Goal: Task Accomplishment & Management: Use online tool/utility

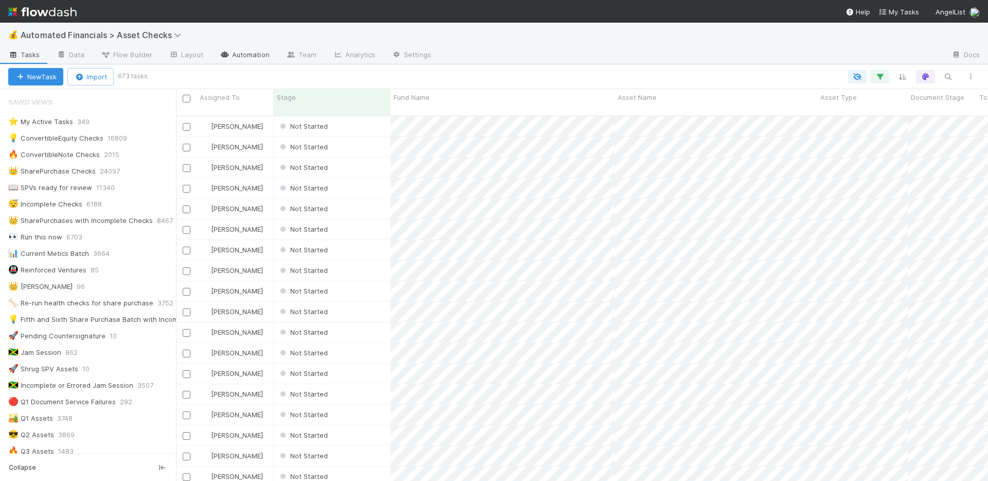
click at [251, 56] on link "Automation" at bounding box center [244, 55] width 66 height 16
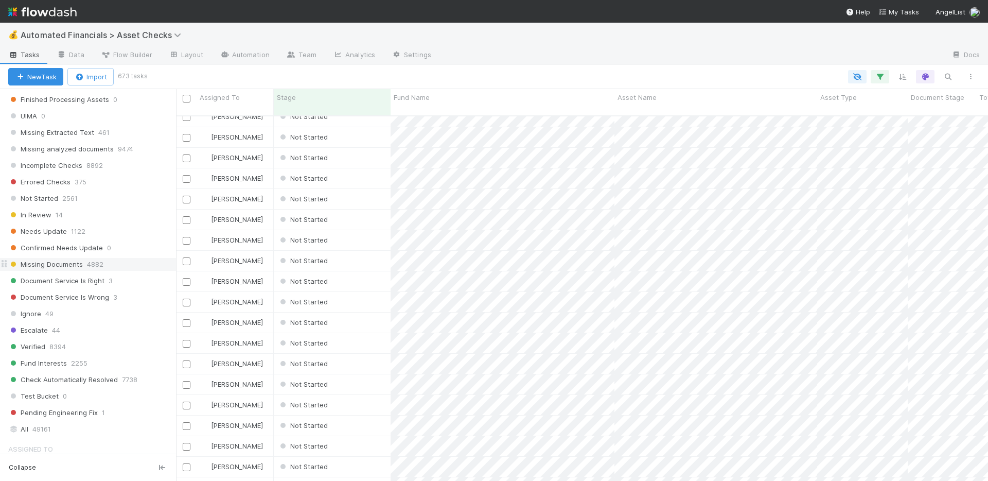
scroll to position [584, 0]
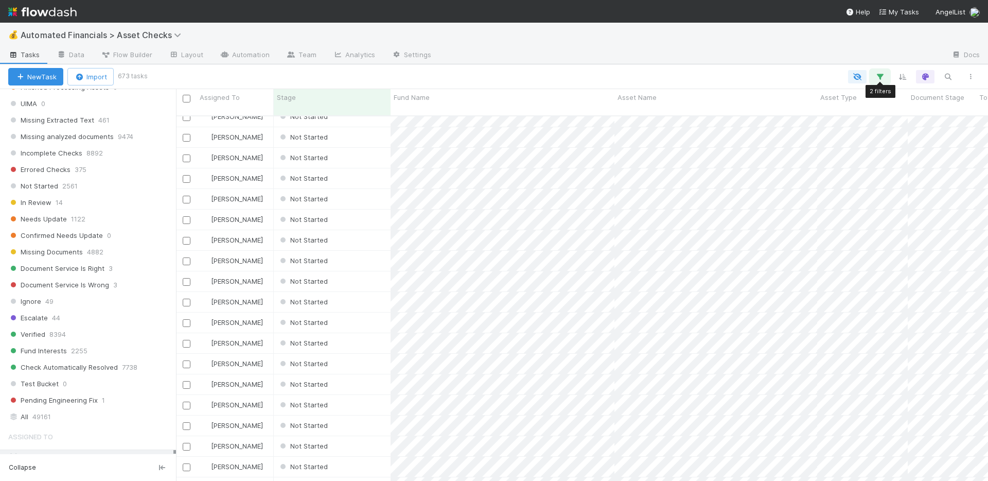
click at [879, 74] on icon "button" at bounding box center [880, 76] width 10 height 9
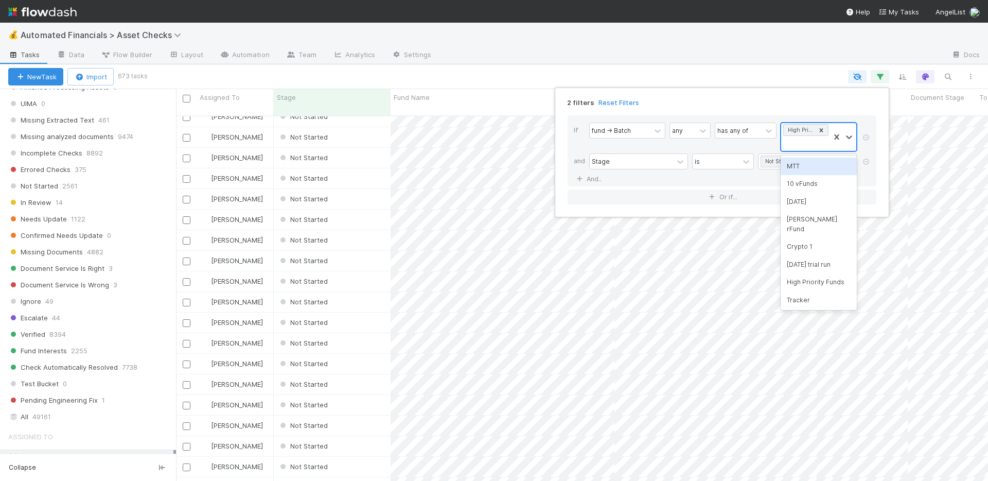
click at [805, 143] on div "High Priority SPVs" at bounding box center [805, 137] width 48 height 28
click at [828, 273] on div "High Priority Funds" at bounding box center [819, 281] width 76 height 17
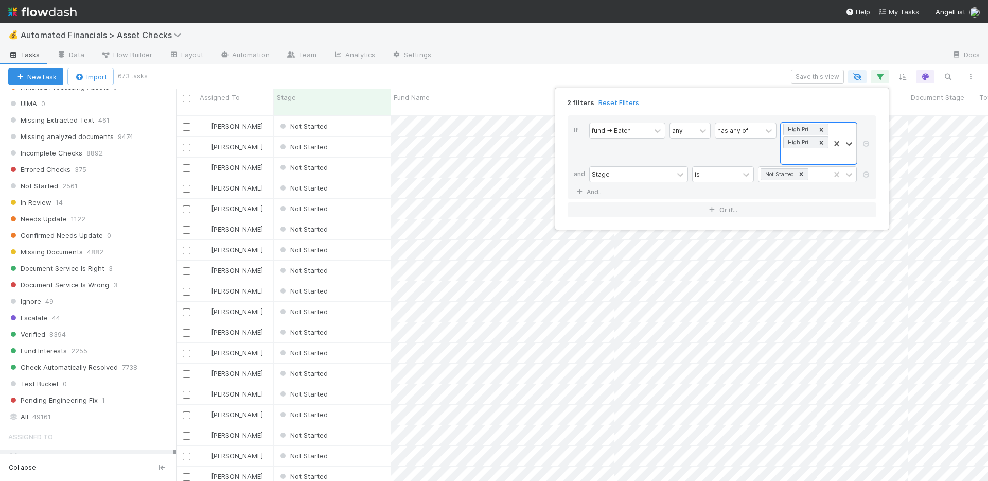
scroll to position [366, 804]
click at [809, 143] on div "High Priority Funds" at bounding box center [800, 142] width 31 height 11
click at [821, 143] on icon at bounding box center [822, 142] width 4 height 4
click at [821, 129] on icon at bounding box center [822, 130] width 4 height 4
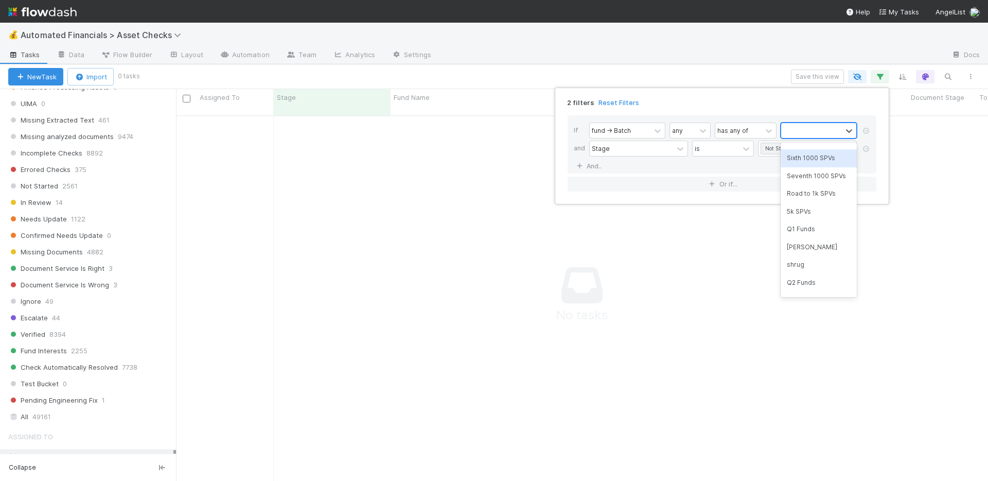
scroll to position [618, 0]
click at [832, 288] on div "High Priority SPVs" at bounding box center [819, 295] width 76 height 17
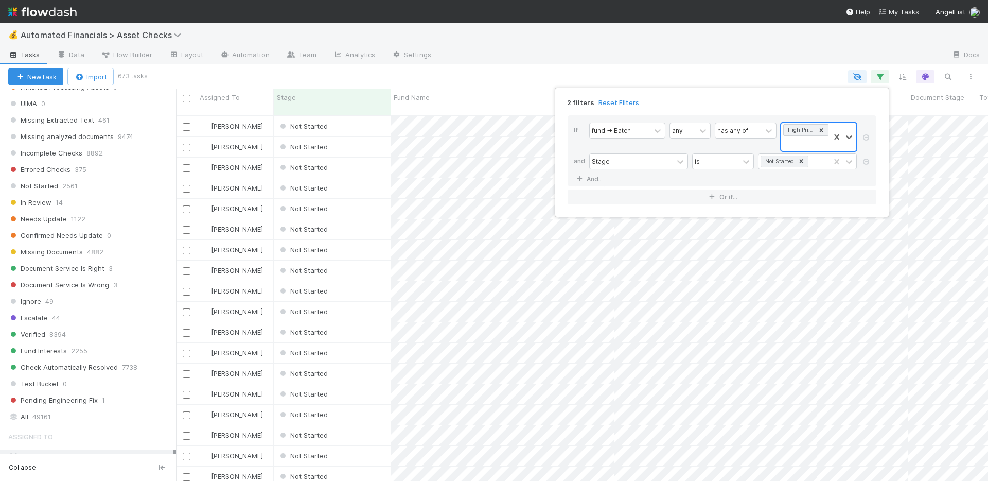
scroll to position [366, 804]
click at [712, 60] on div "2 filters Reset Filters If fund -> Batch any has any of option High Priority SP…" at bounding box center [494, 240] width 988 height 481
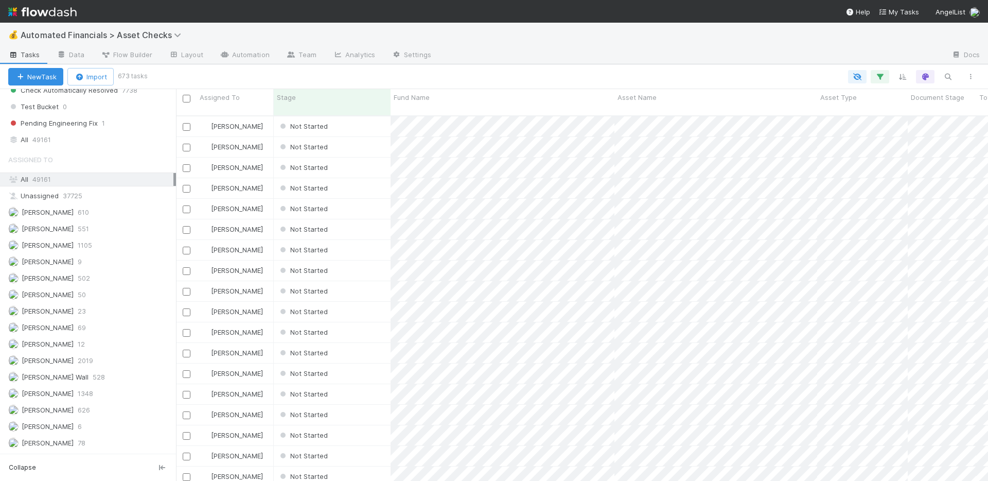
scroll to position [871, 0]
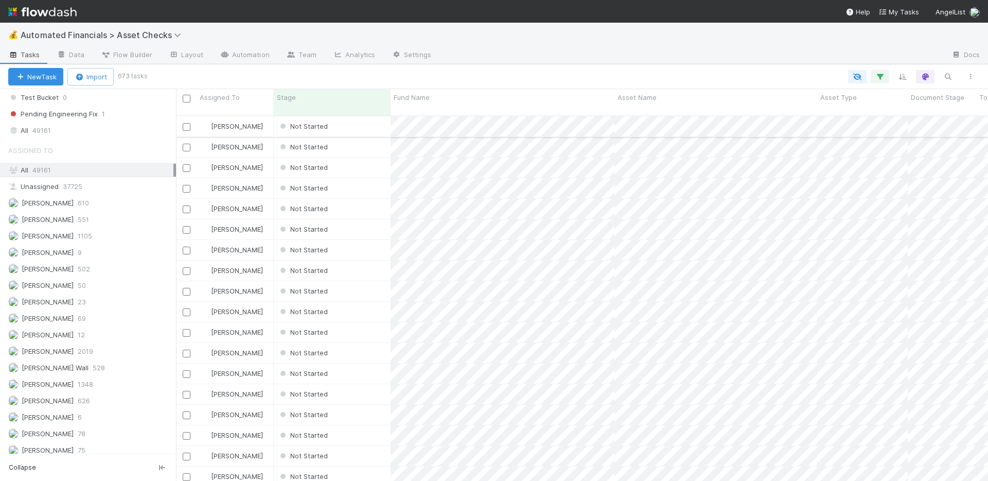
click at [366, 117] on div "Not Started" at bounding box center [332, 126] width 117 height 20
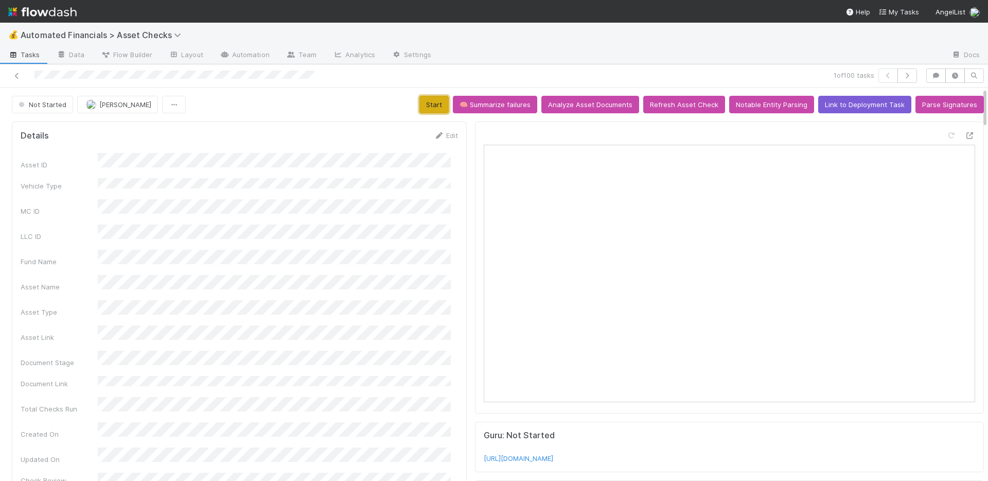
click at [429, 107] on button "Start" at bounding box center [433, 104] width 29 height 17
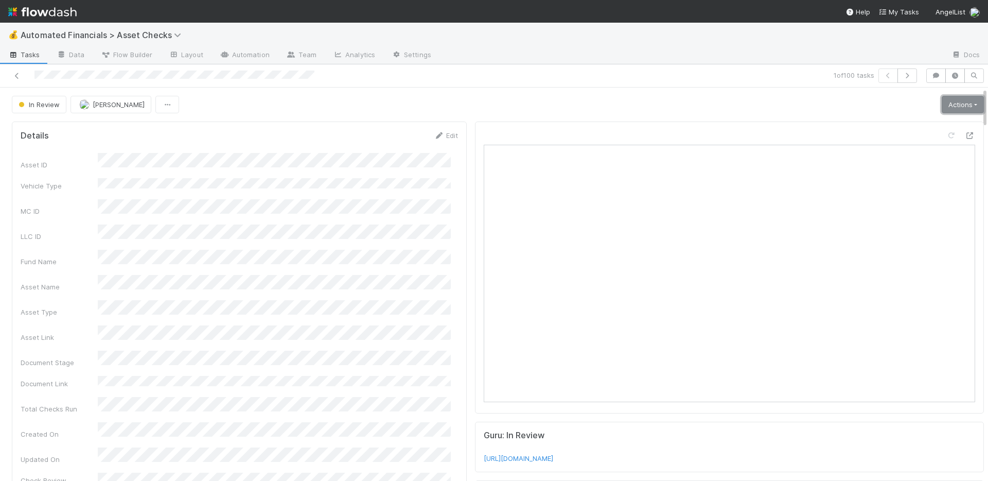
click at [954, 108] on link "Actions" at bounding box center [963, 104] width 42 height 17
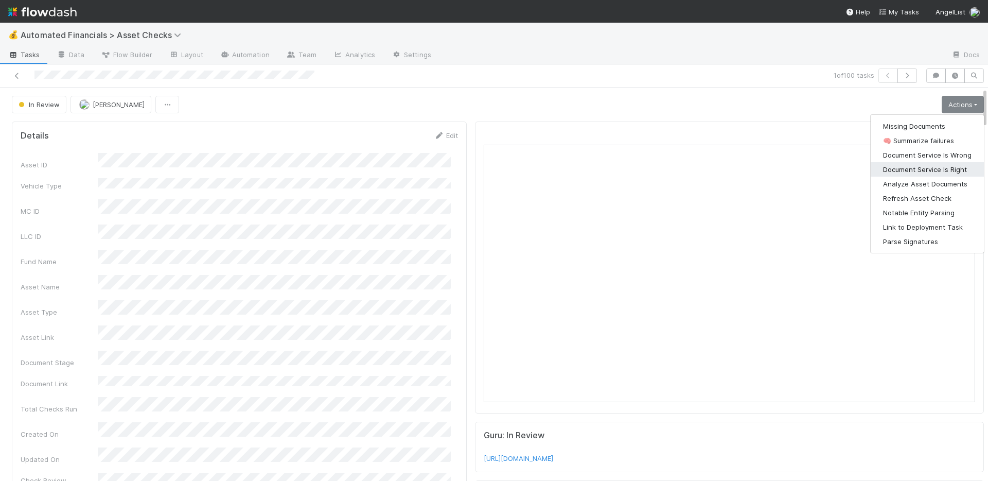
click at [942, 169] on button "Document Service Is Right" at bounding box center [927, 169] width 113 height 14
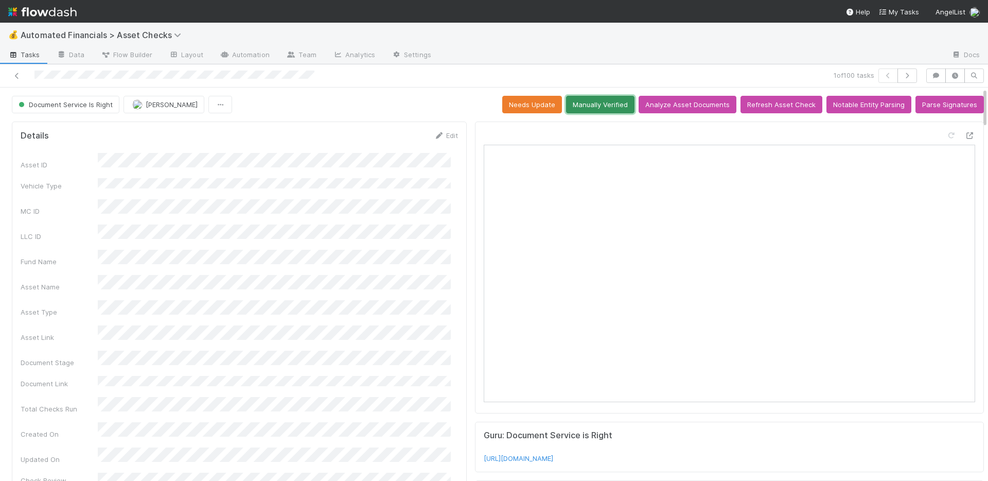
click at [594, 102] on button "Manually Verified" at bounding box center [600, 104] width 68 height 17
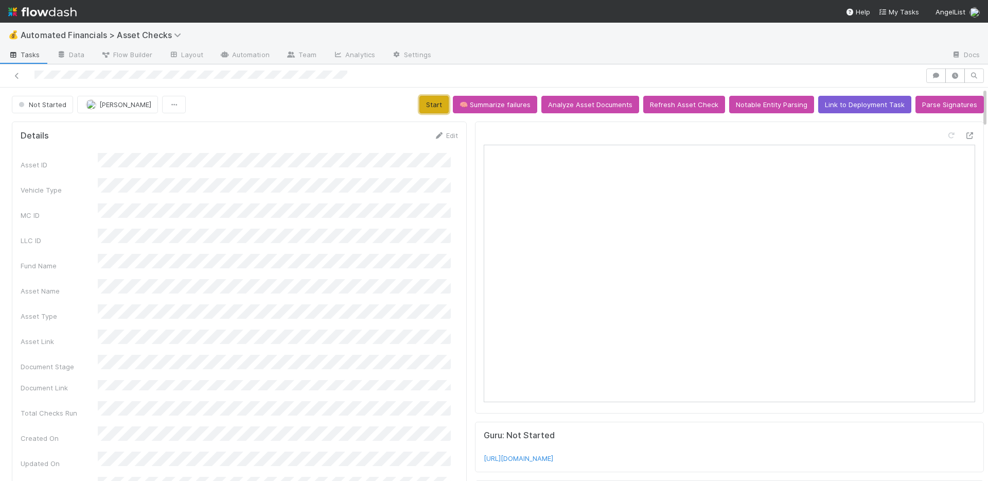
click at [434, 102] on button "Start" at bounding box center [433, 104] width 29 height 17
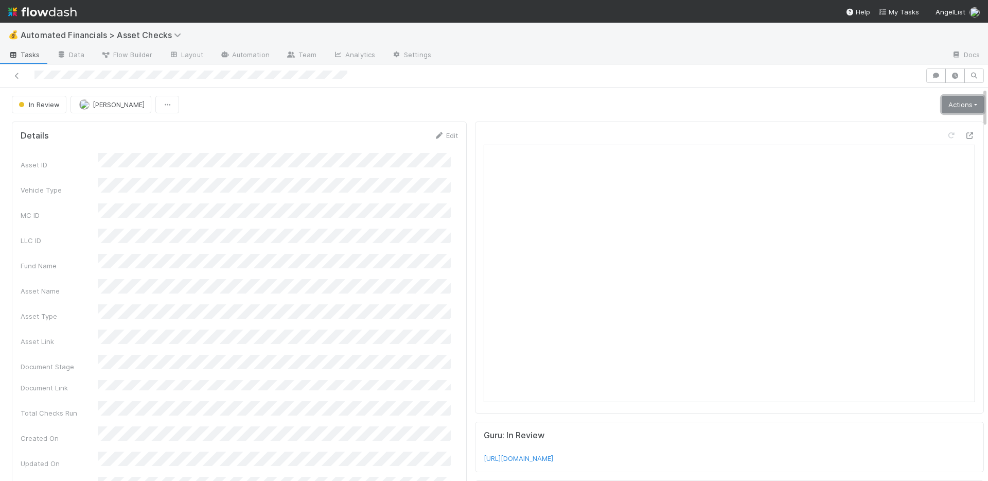
click at [955, 104] on link "Actions" at bounding box center [963, 104] width 42 height 17
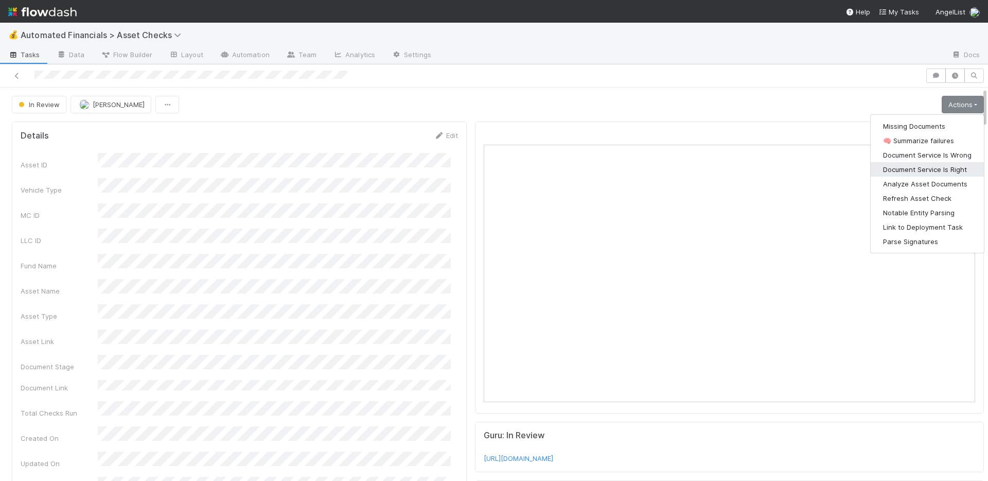
click at [938, 165] on button "Document Service Is Right" at bounding box center [927, 169] width 113 height 14
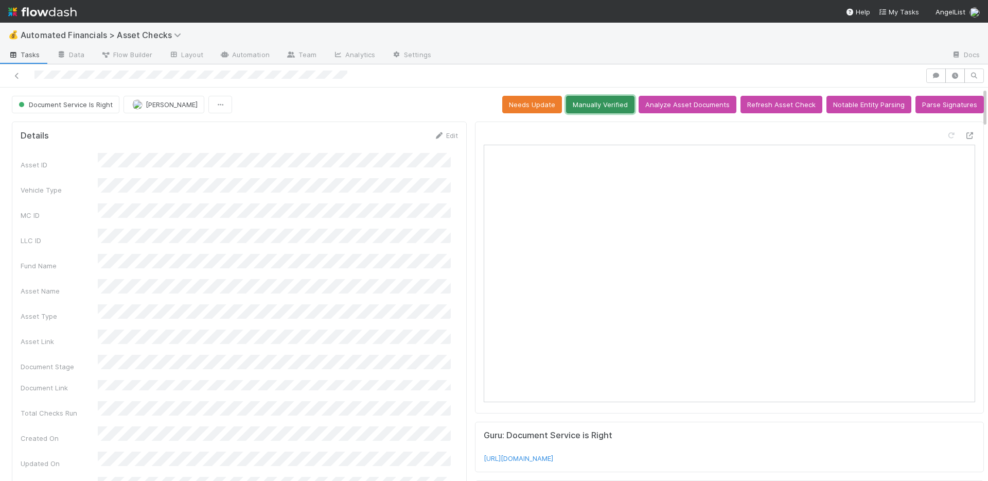
click at [600, 102] on button "Manually Verified" at bounding box center [600, 104] width 68 height 17
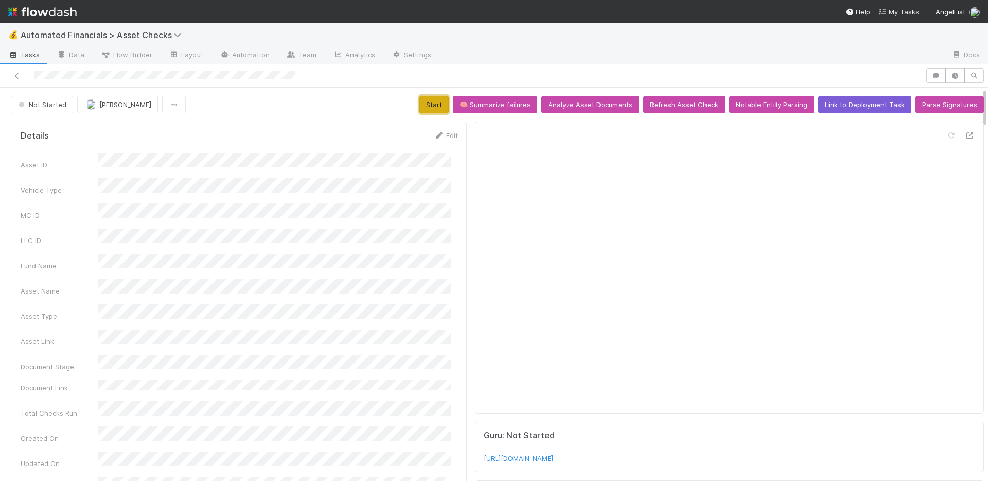
click at [429, 103] on button "Start" at bounding box center [433, 104] width 29 height 17
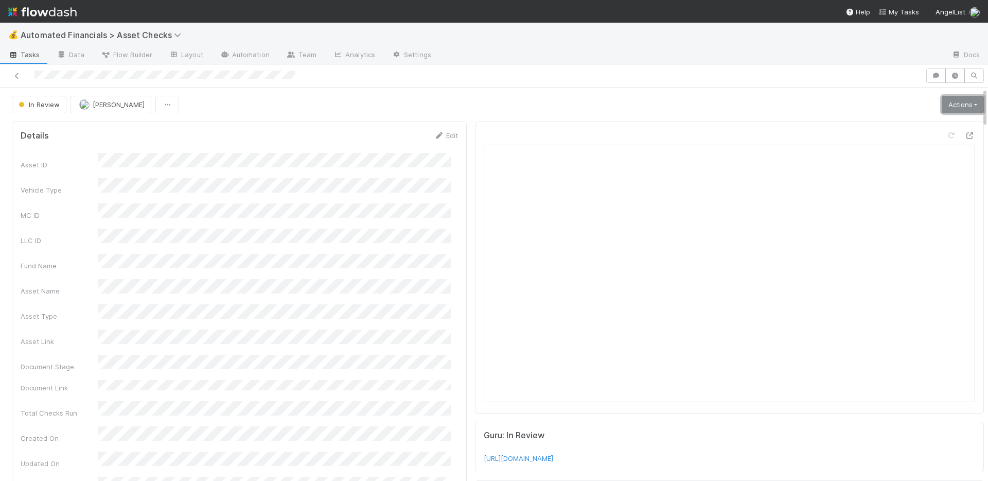
click at [953, 105] on link "Actions" at bounding box center [963, 104] width 42 height 17
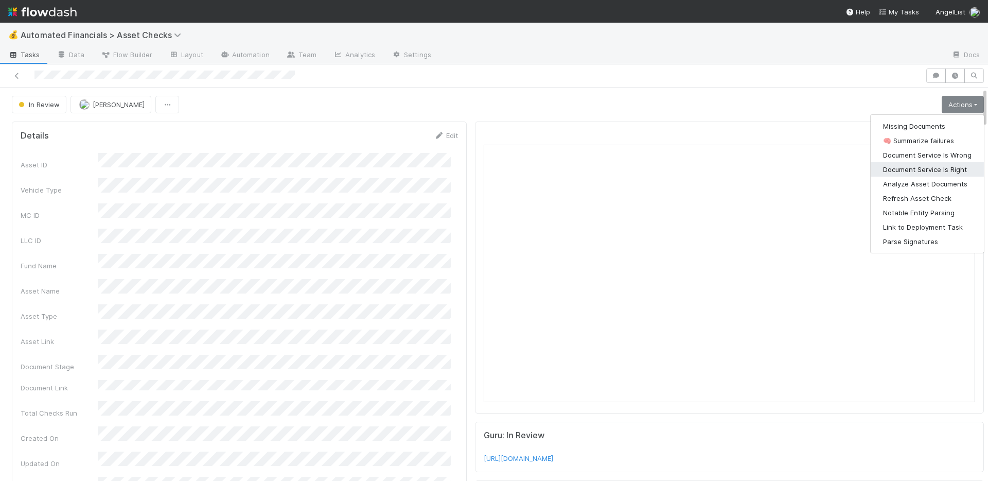
click at [927, 166] on button "Document Service Is Right" at bounding box center [927, 169] width 113 height 14
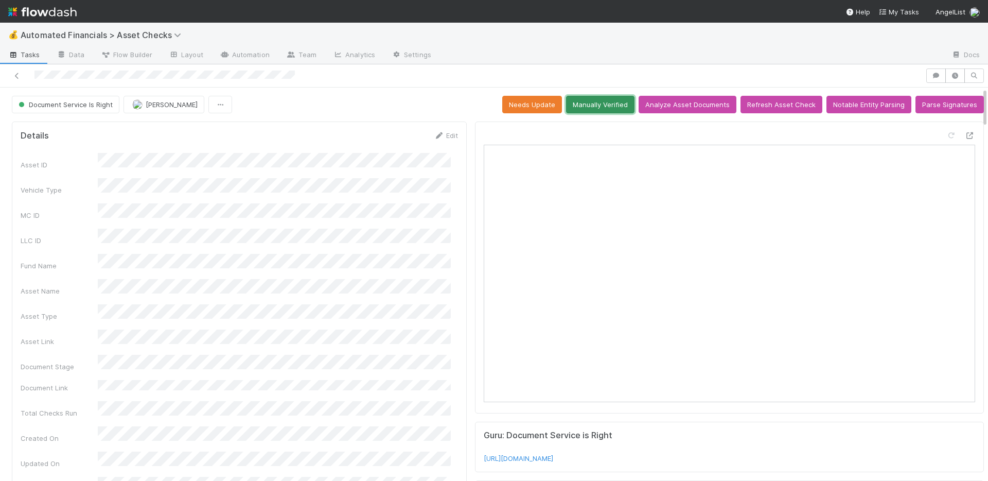
click at [585, 111] on button "Manually Verified" at bounding box center [600, 104] width 68 height 17
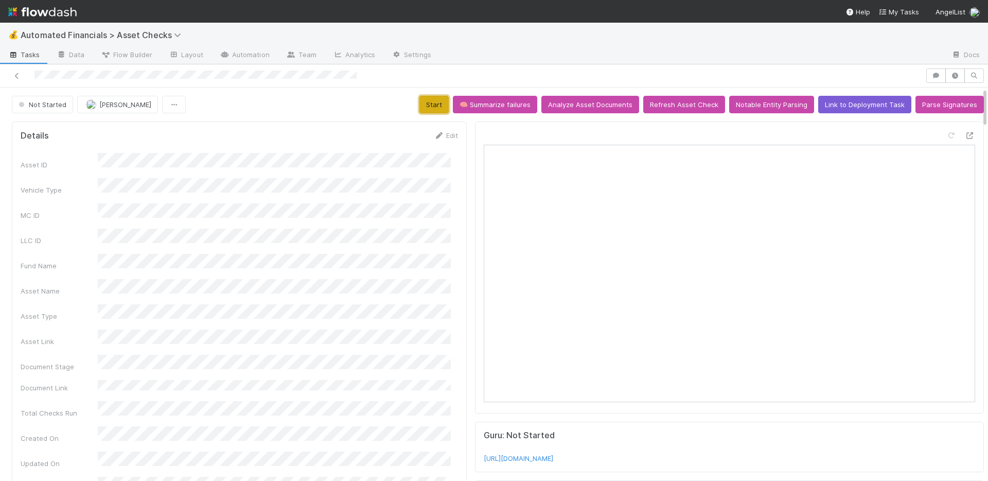
click at [431, 103] on button "Start" at bounding box center [433, 104] width 29 height 17
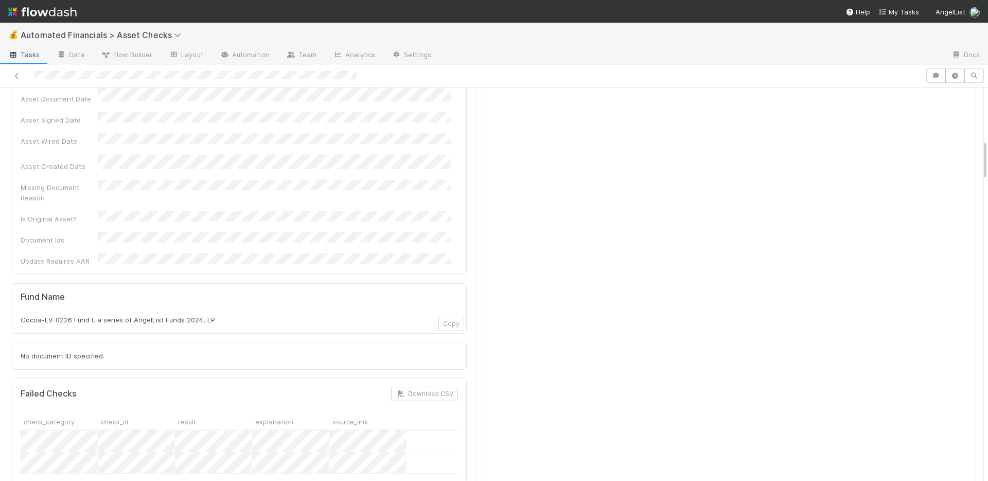
scroll to position [466, 0]
click at [853, 86] on div at bounding box center [494, 75] width 988 height 23
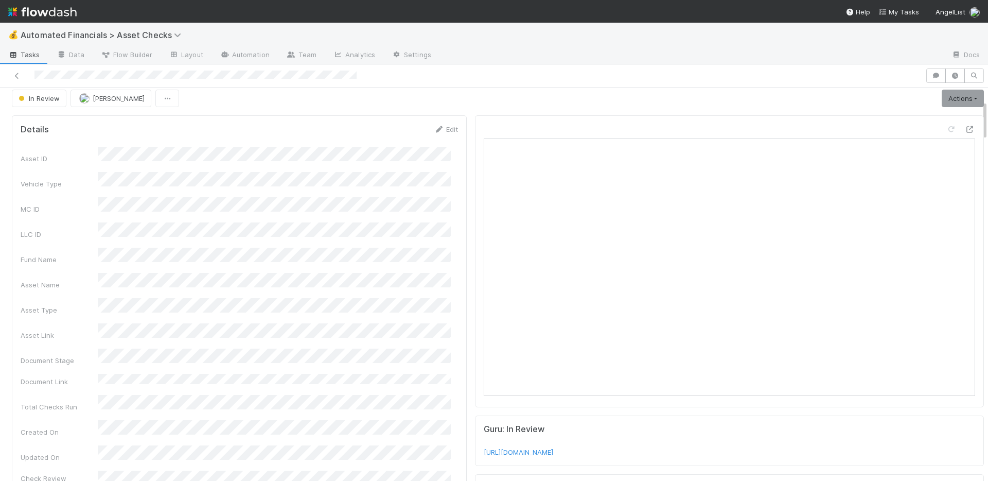
scroll to position [0, 0]
click at [943, 106] on link "Actions" at bounding box center [963, 104] width 42 height 17
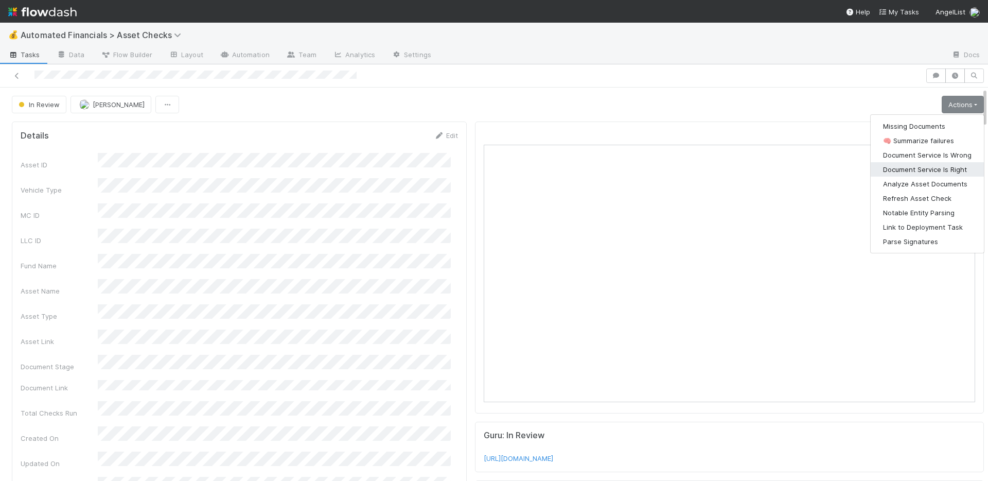
click at [943, 166] on button "Document Service Is Right" at bounding box center [927, 169] width 113 height 14
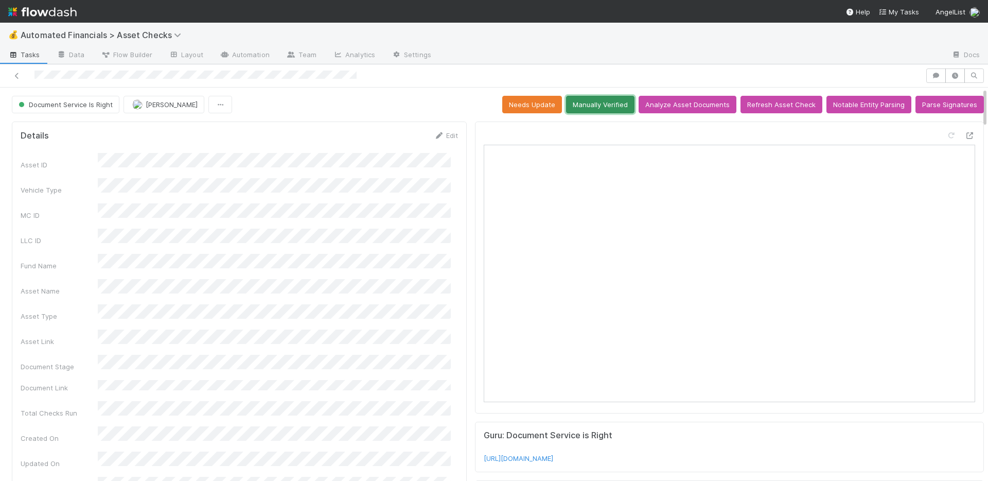
click at [578, 103] on button "Manually Verified" at bounding box center [600, 104] width 68 height 17
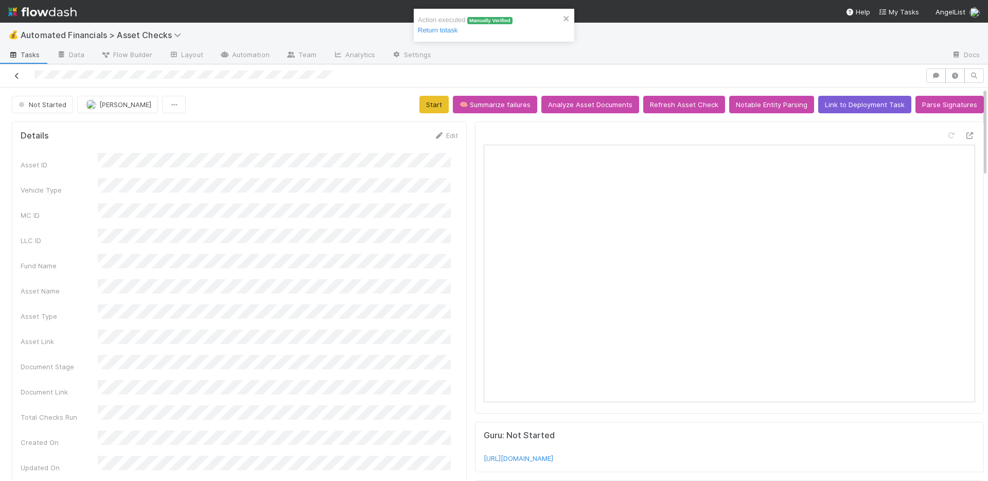
click at [22, 77] on div at bounding box center [462, 75] width 917 height 14
click at [20, 76] on icon at bounding box center [17, 76] width 10 height 7
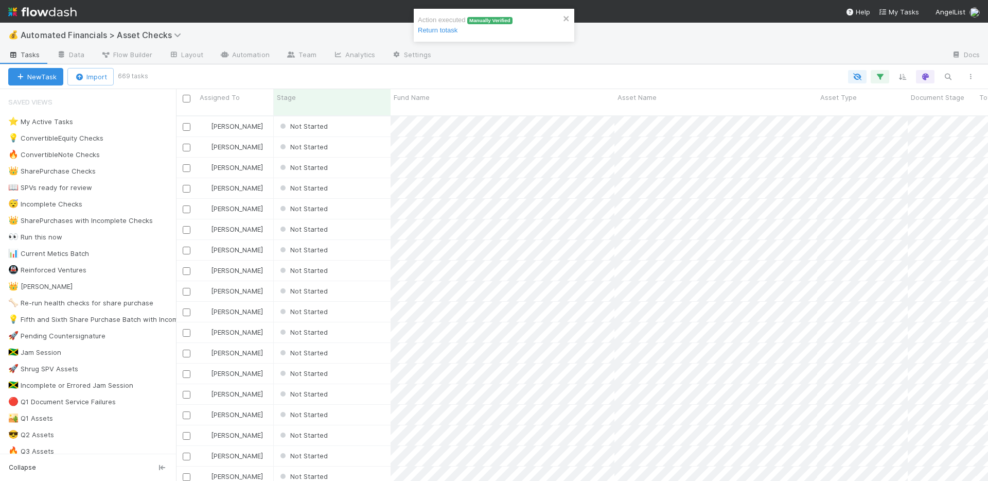
scroll to position [366, 804]
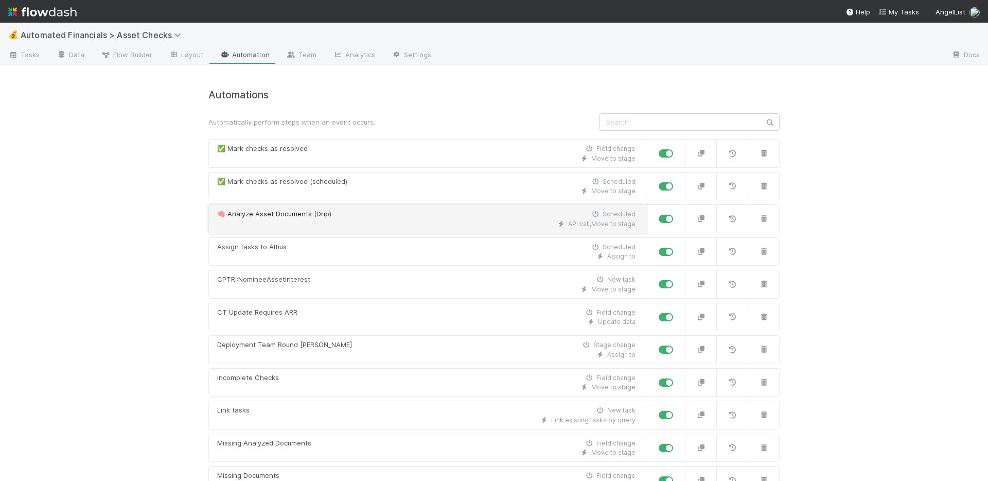
click at [412, 214] on div "🧠 Analyze Asset Documents (Drip) Scheduled" at bounding box center [426, 214] width 418 height 10
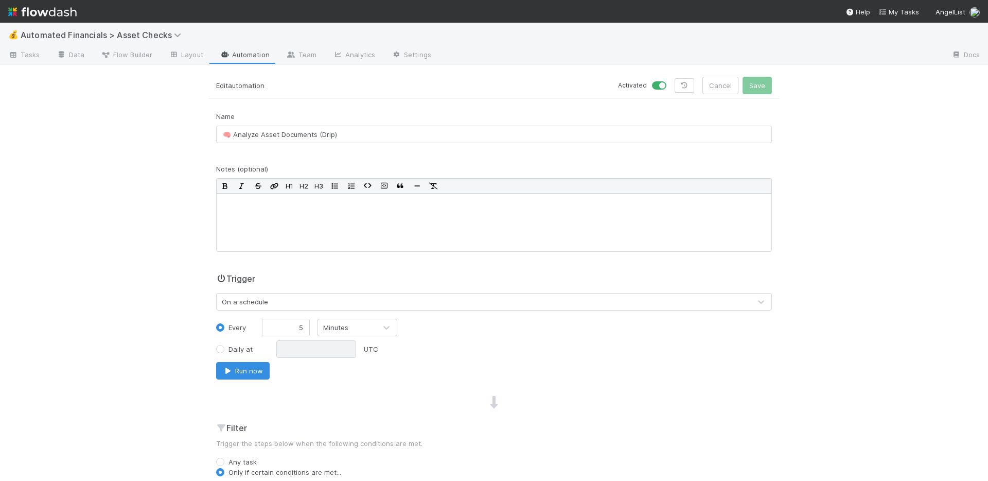
click at [244, 59] on link "Automation" at bounding box center [244, 55] width 66 height 16
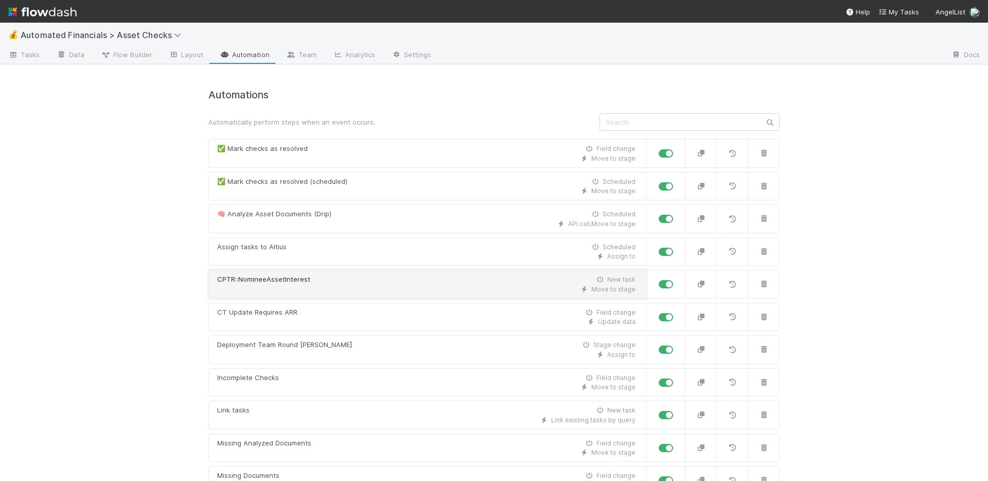
click at [367, 289] on div "Move to stage" at bounding box center [426, 289] width 418 height 9
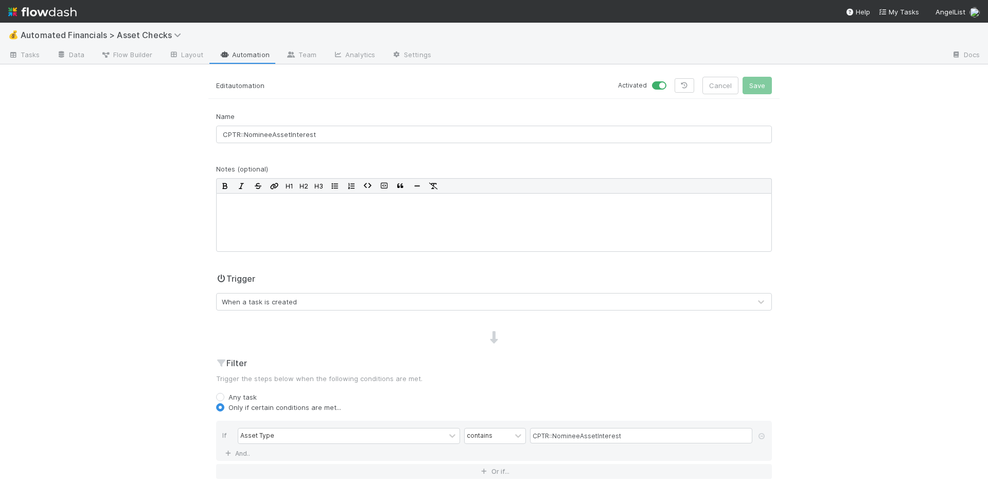
click at [260, 60] on link "Automation" at bounding box center [244, 55] width 66 height 16
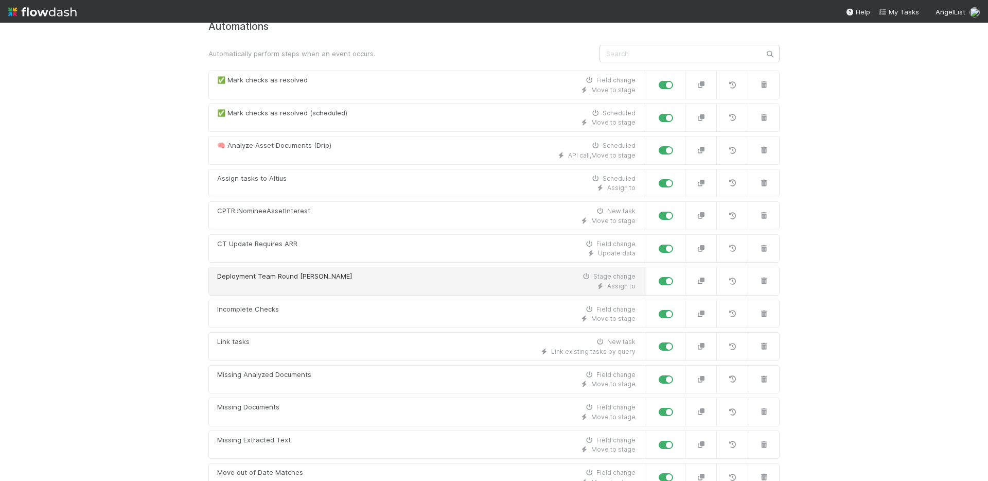
scroll to position [76, 0]
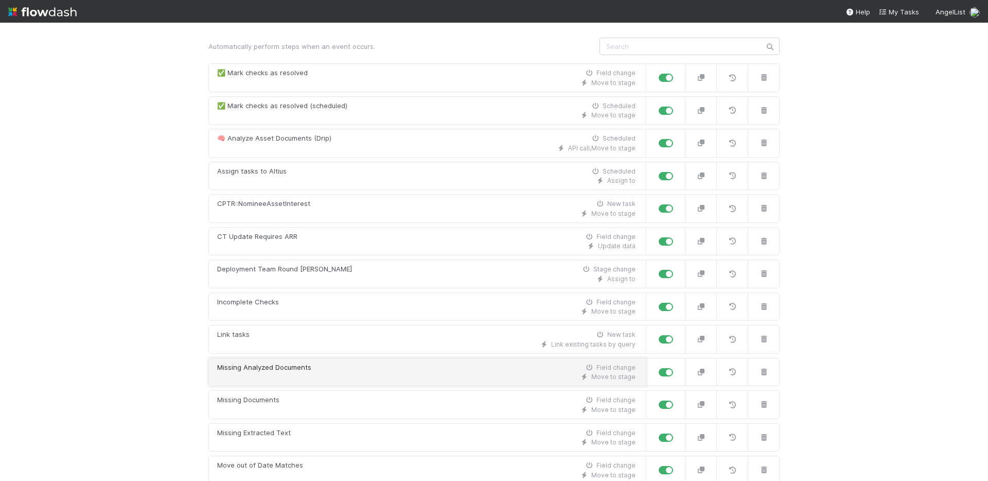
click at [347, 367] on div "Missing Analyzed Documents Field change" at bounding box center [426, 367] width 418 height 10
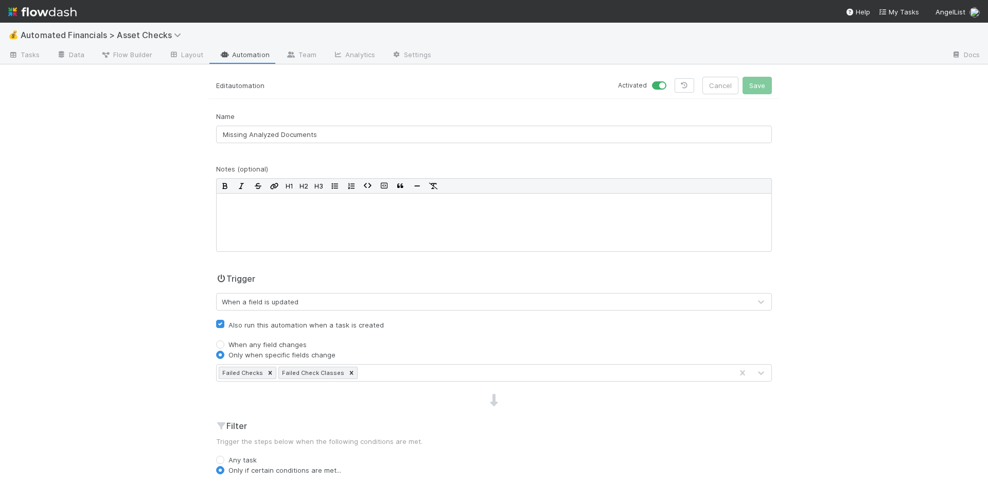
click at [260, 57] on link "Automation" at bounding box center [244, 55] width 66 height 16
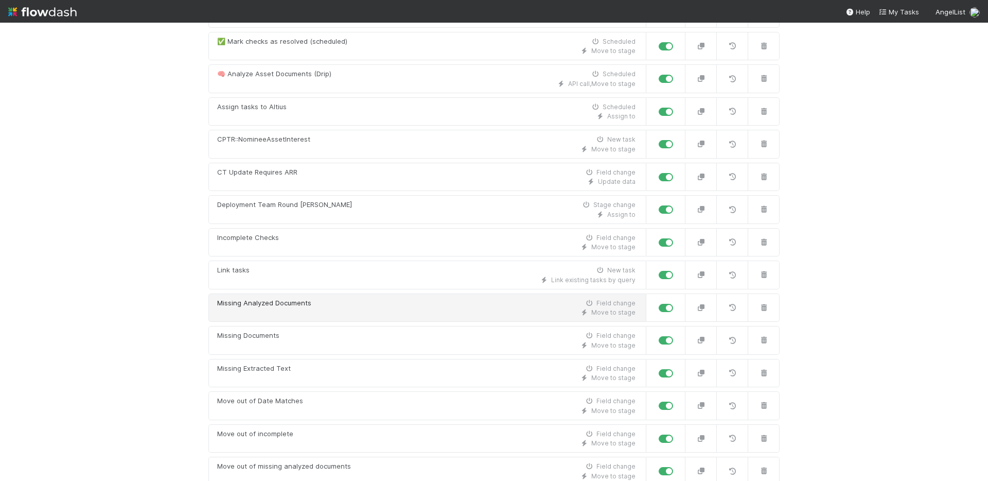
scroll to position [165, 0]
